Goal: Task Accomplishment & Management: Manage account settings

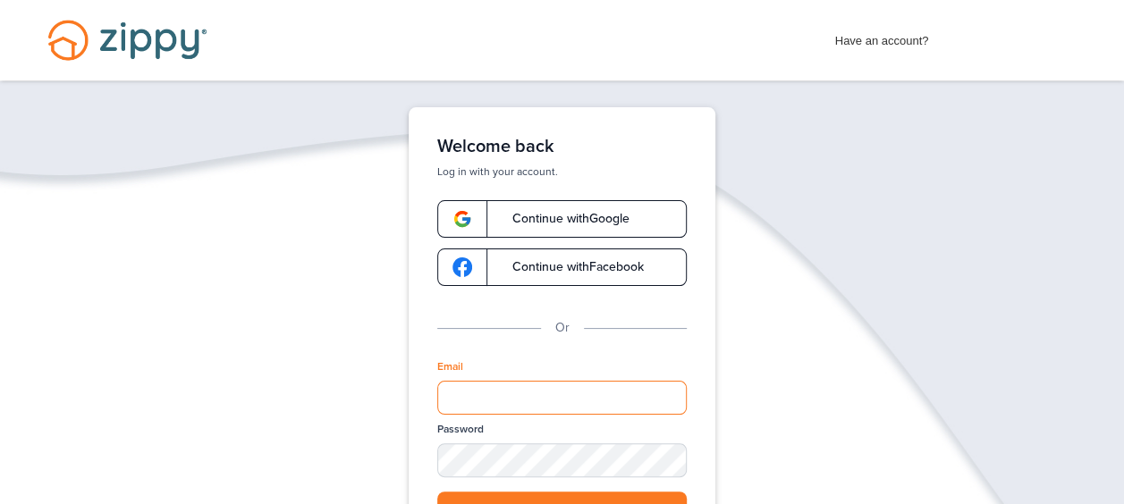
click at [463, 398] on input "Email" at bounding box center [562, 398] width 250 height 34
type input "**********"
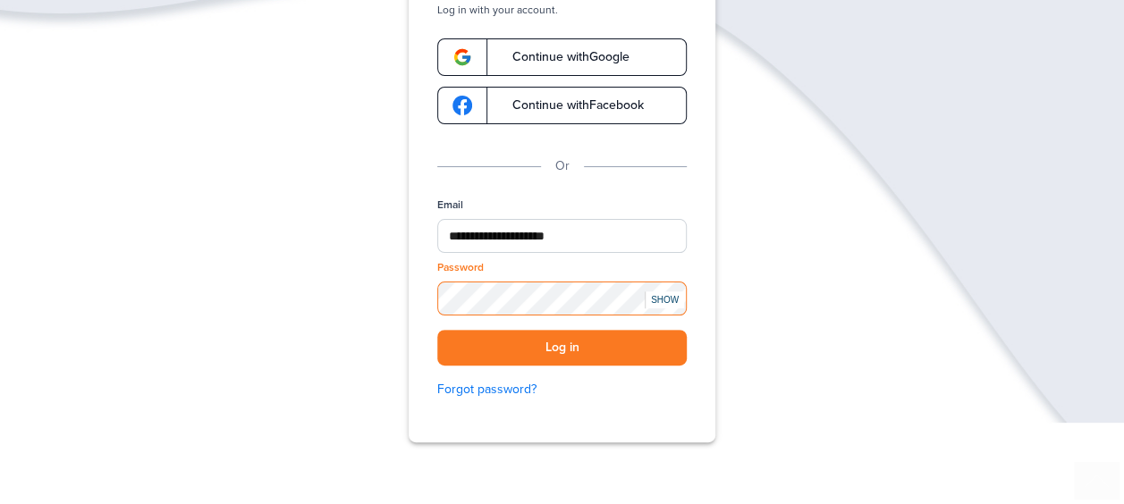
scroll to position [179, 0]
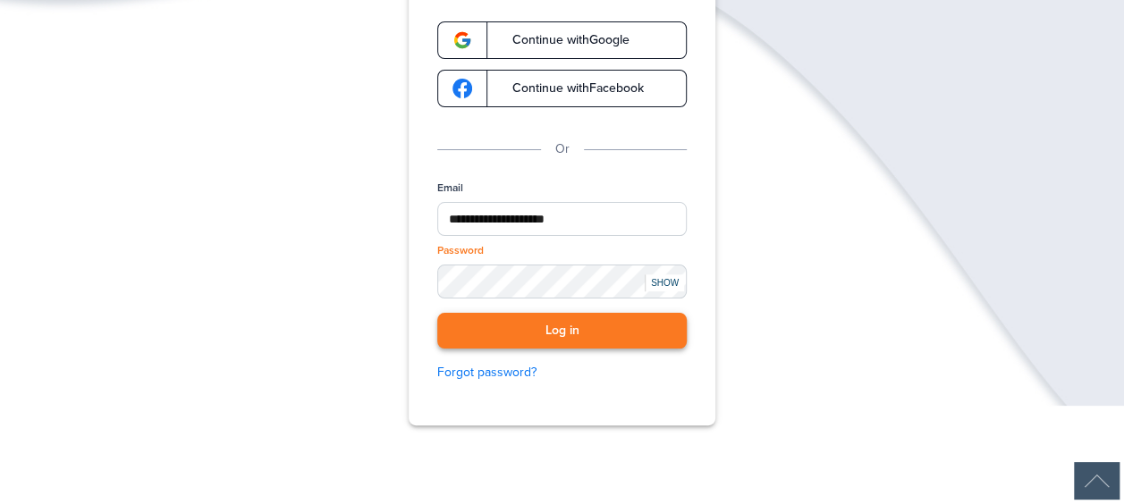
click at [512, 323] on button "Log in" at bounding box center [562, 331] width 250 height 37
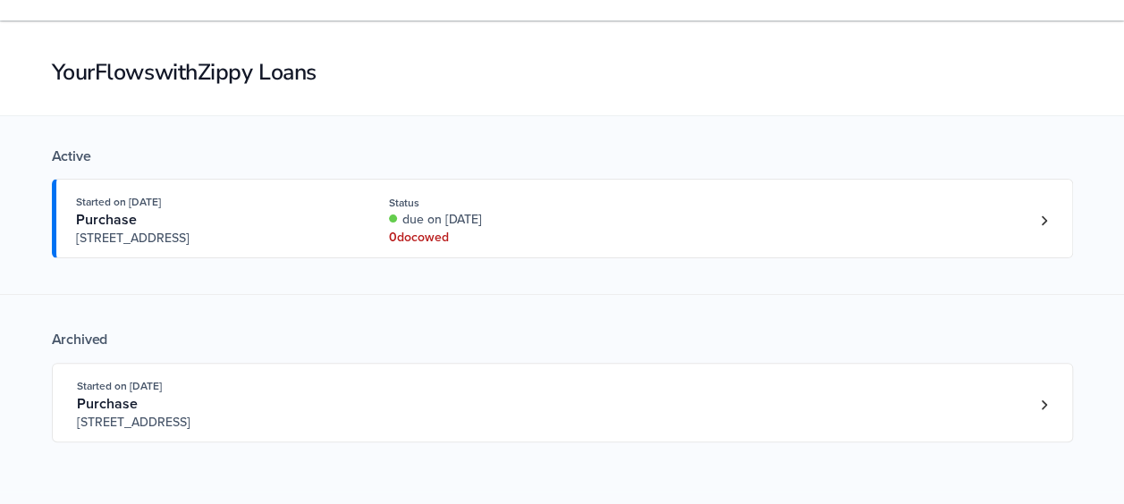
scroll to position [89, 0]
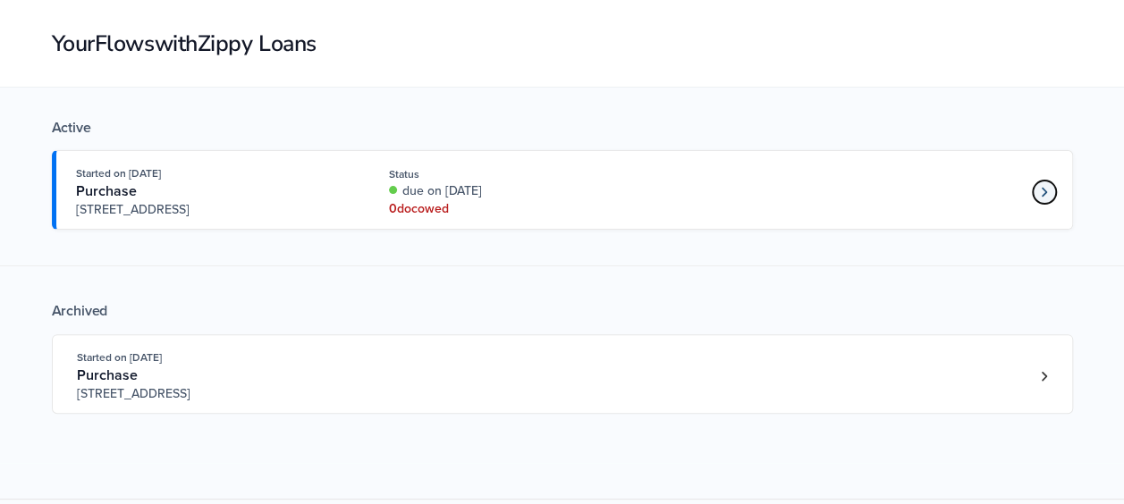
click at [1045, 188] on icon "Loan number 4231650" at bounding box center [1044, 192] width 6 height 13
